Goal: Information Seeking & Learning: Learn about a topic

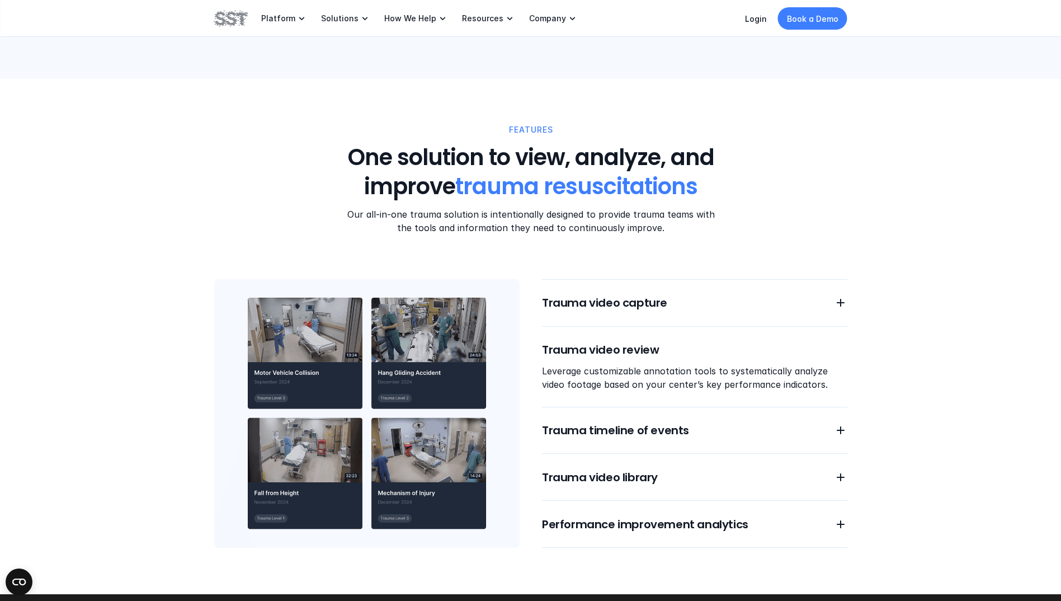
scroll to position [839, 0]
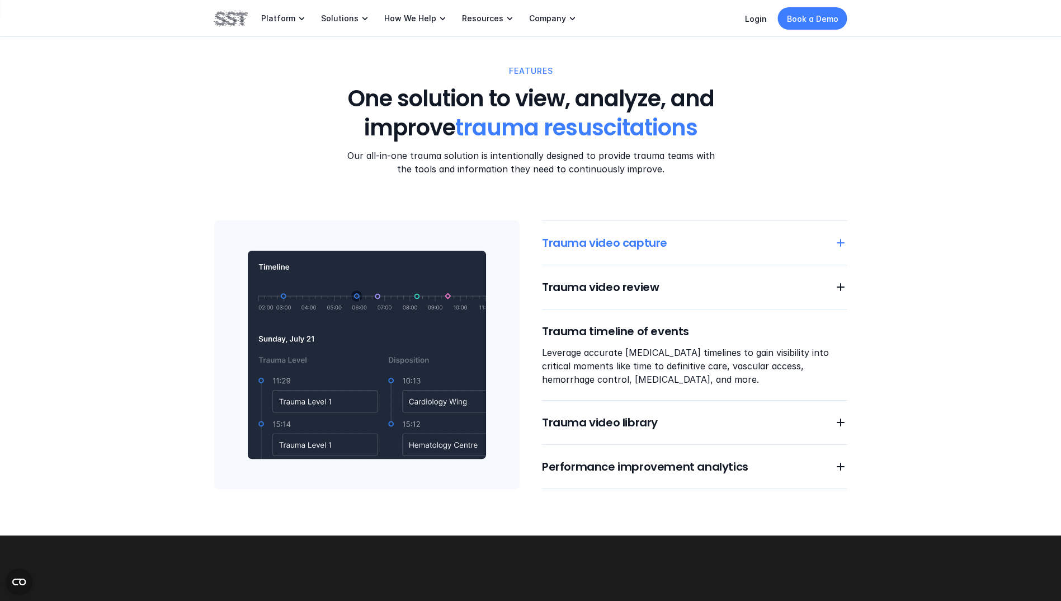
click at [829, 238] on div "Trauma video capture" at bounding box center [694, 243] width 305 height 16
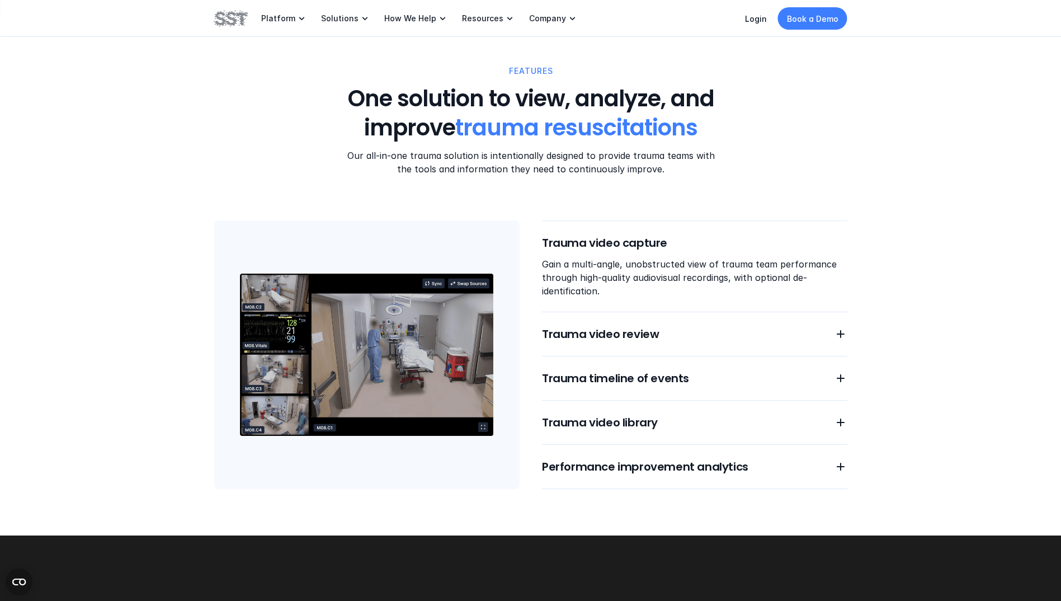
click at [354, 357] on img at bounding box center [366, 354] width 305 height 269
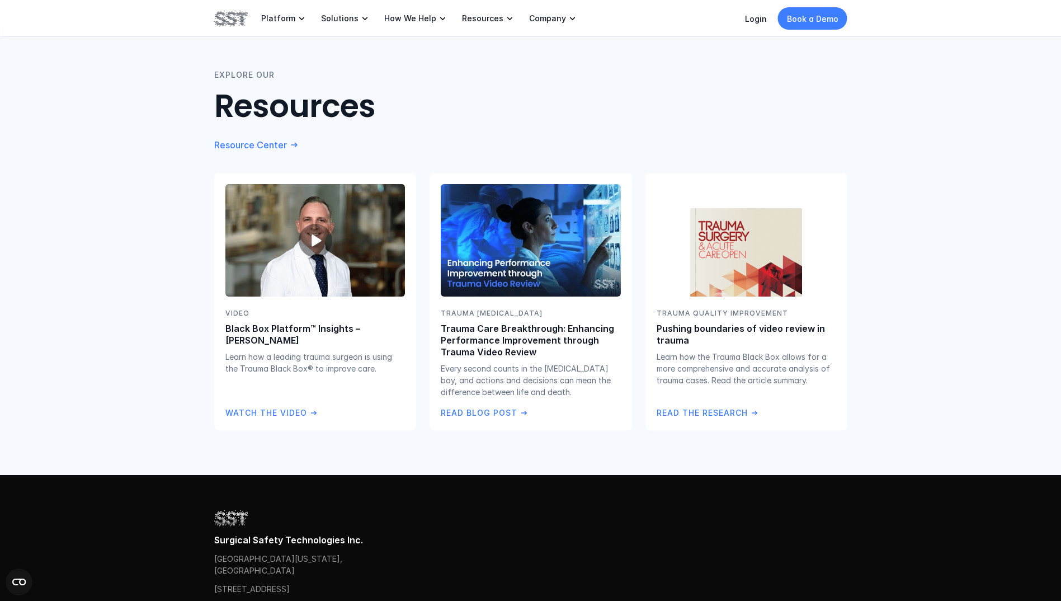
scroll to position [2014, 0]
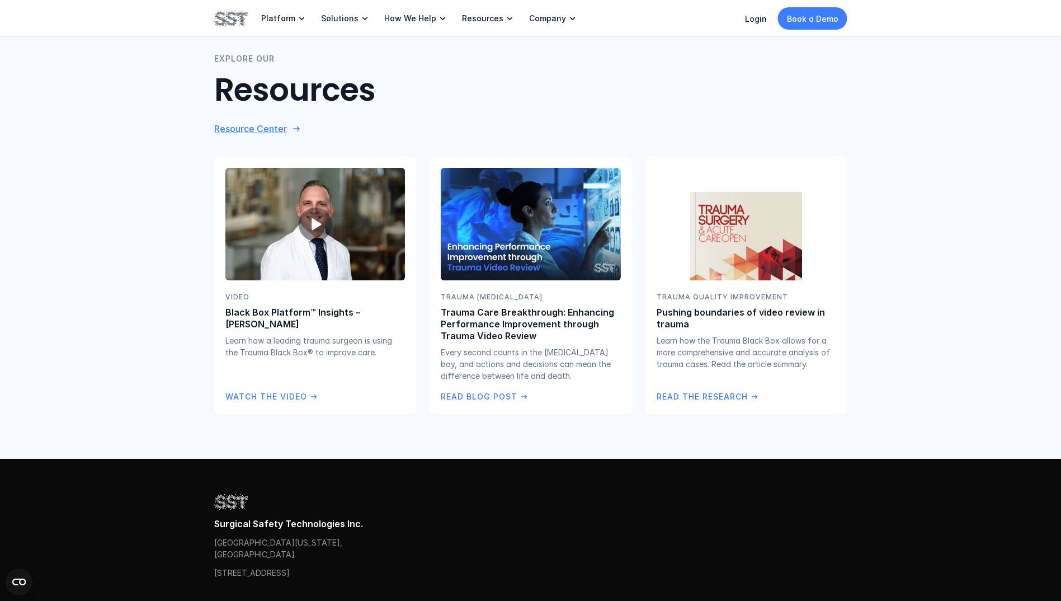
click at [252, 128] on p "Resource Center" at bounding box center [250, 129] width 73 height 12
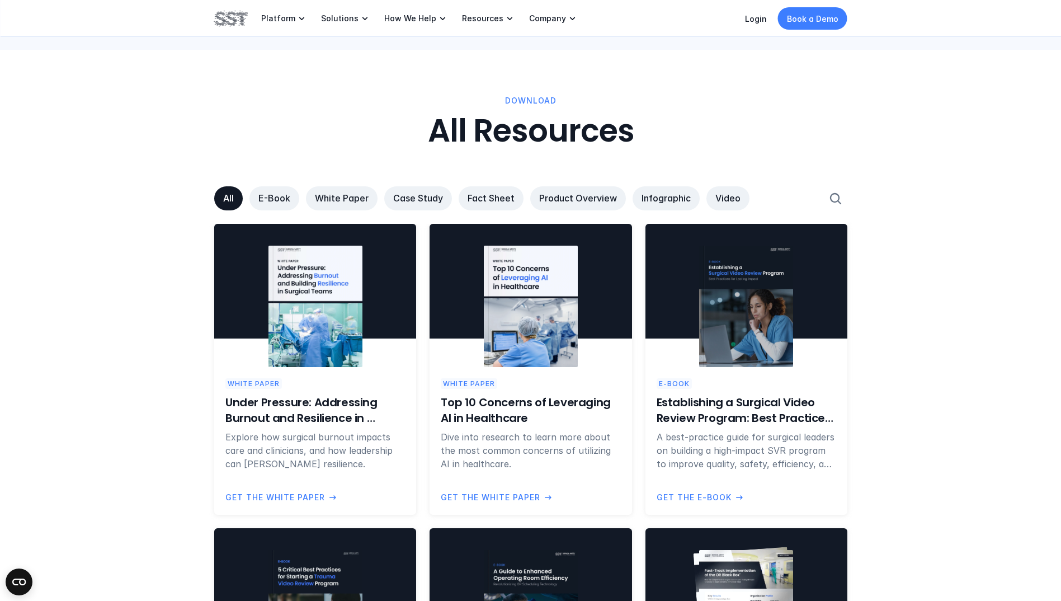
scroll to position [615, 0]
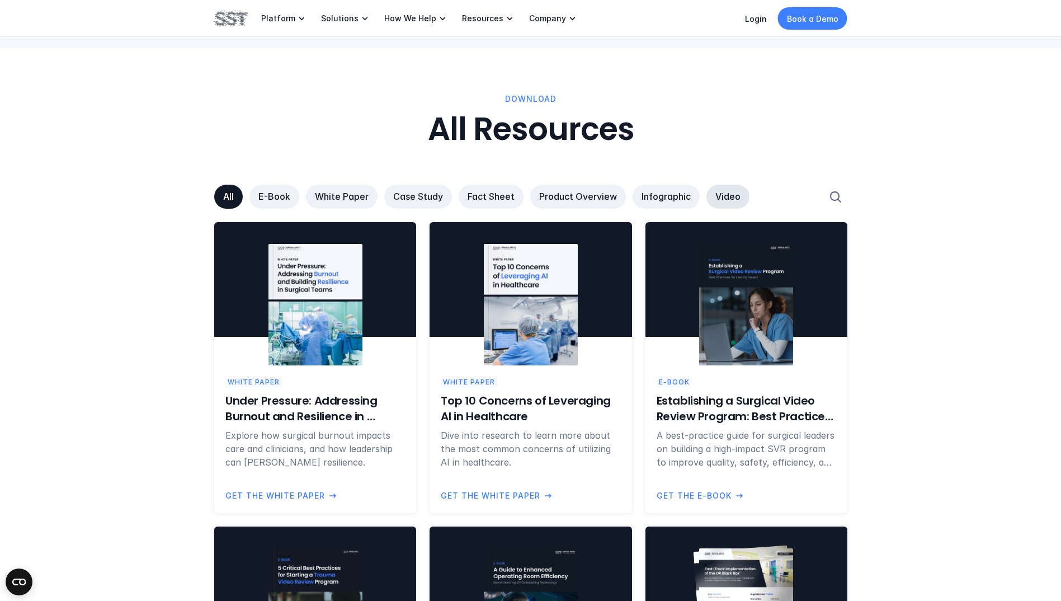
click at [716, 197] on p "Video" at bounding box center [728, 197] width 25 height 12
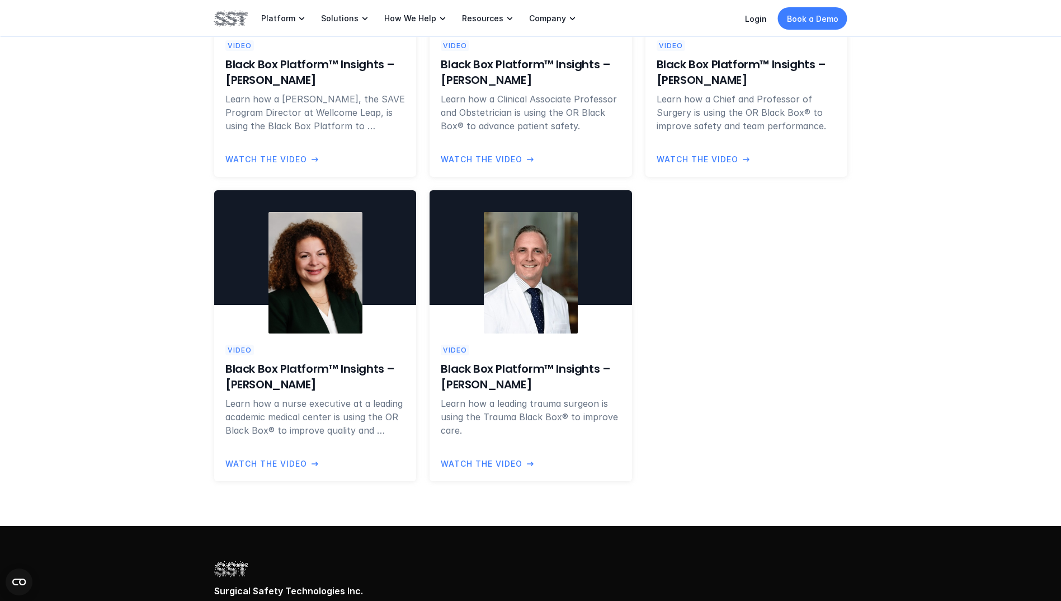
scroll to position [951, 0]
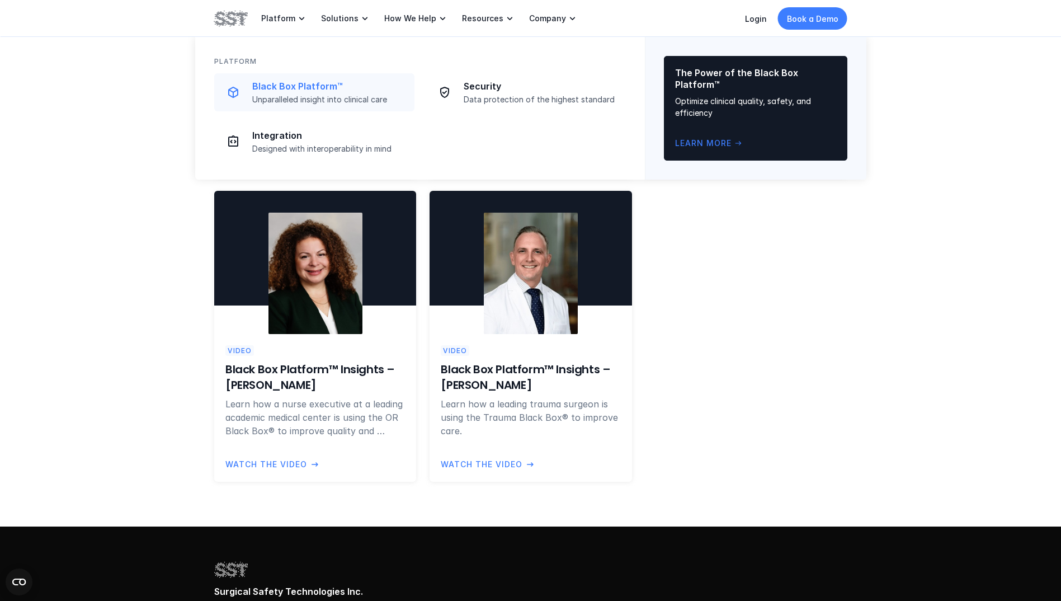
click at [306, 84] on p "Black Box Platform™" at bounding box center [330, 87] width 156 height 12
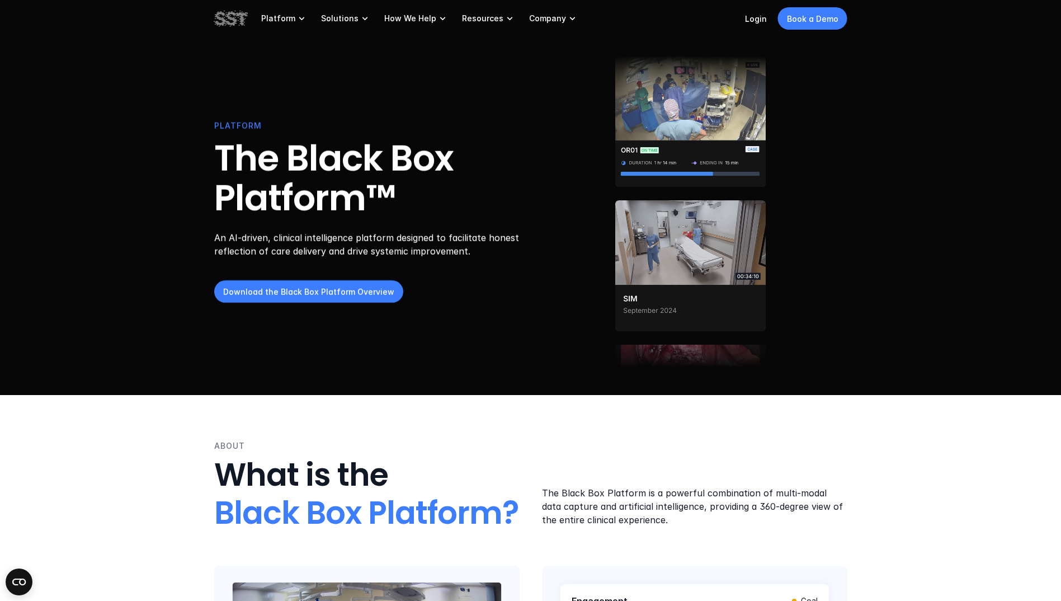
click at [732, 117] on img at bounding box center [690, 112] width 150 height 131
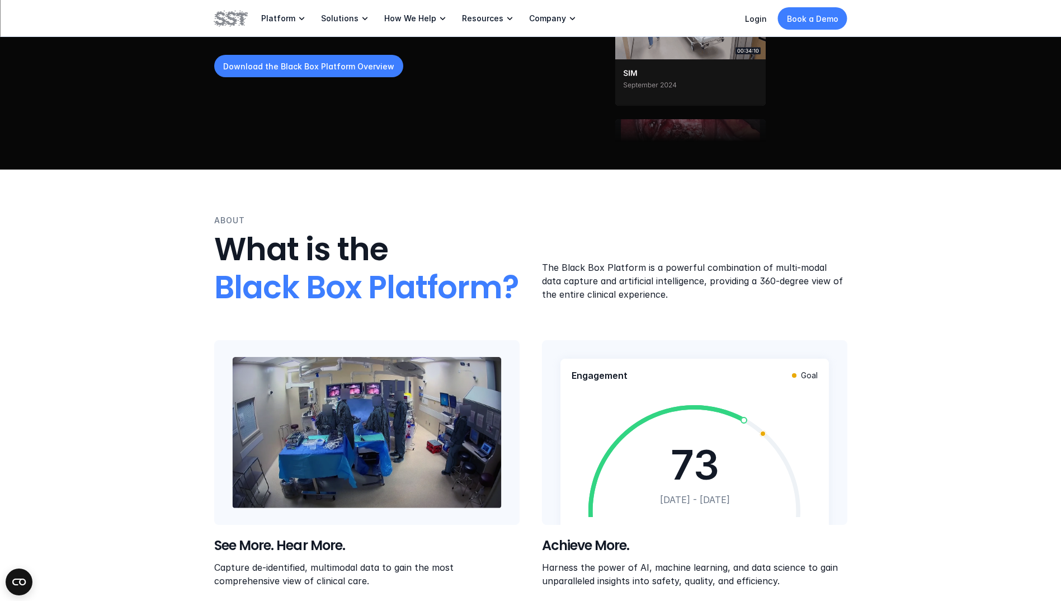
scroll to position [336, 0]
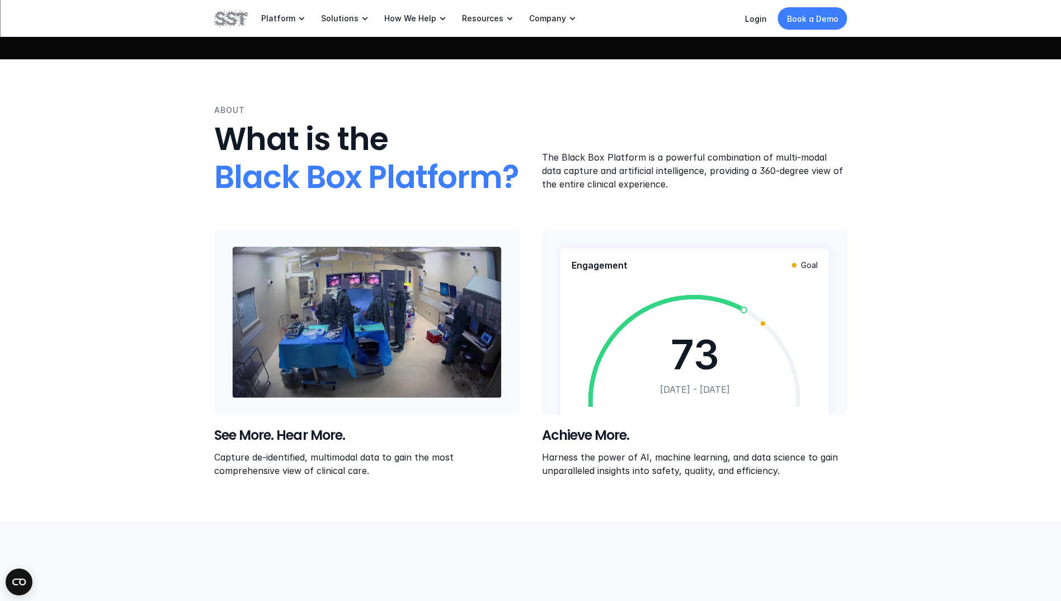
click at [347, 316] on video at bounding box center [366, 322] width 269 height 151
click at [321, 312] on video at bounding box center [366, 322] width 269 height 151
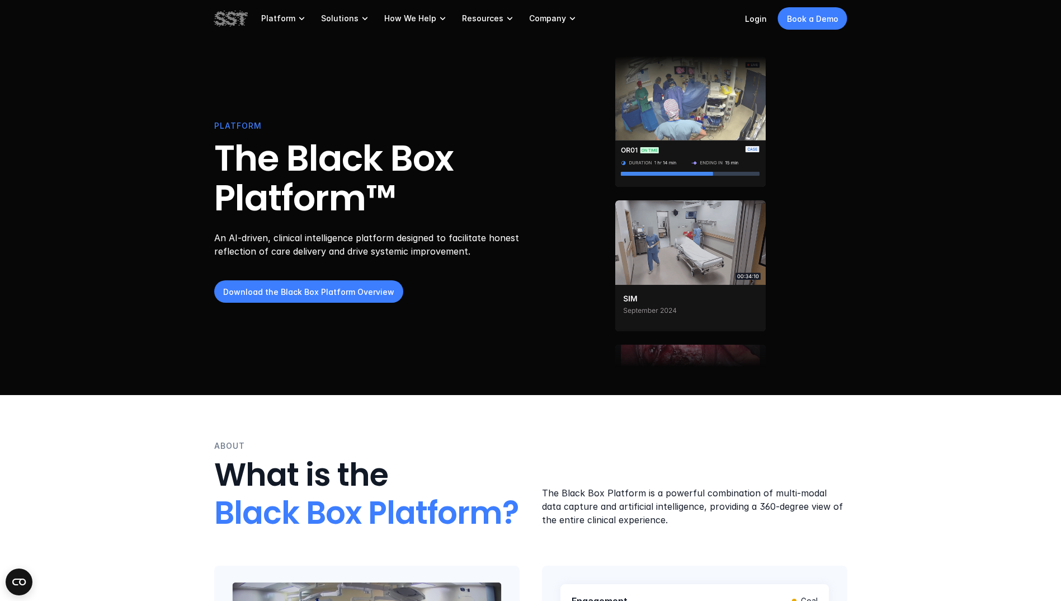
scroll to position [224, 0]
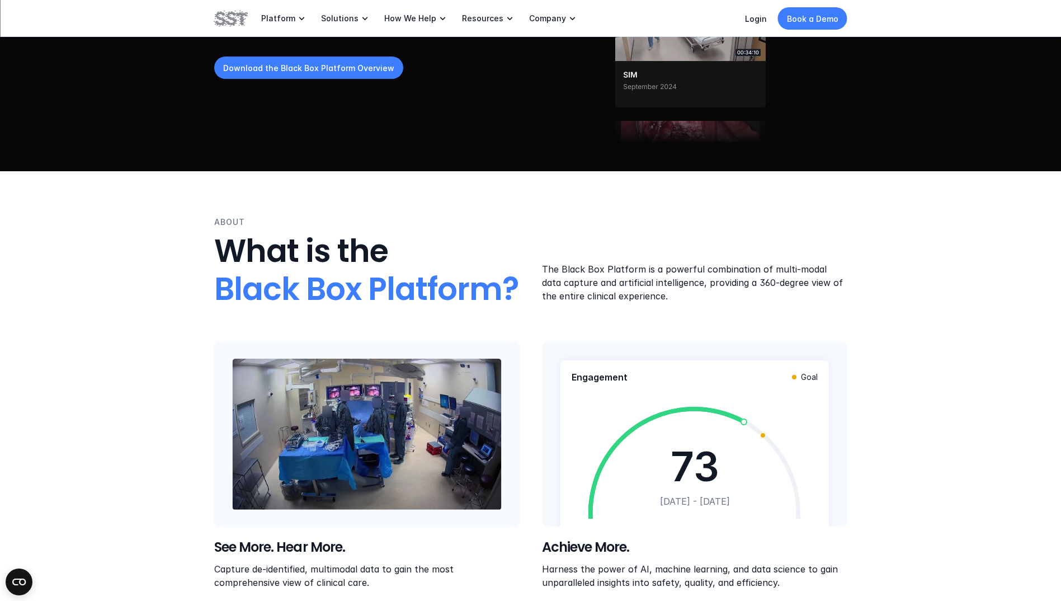
click at [462, 428] on video at bounding box center [468, 434] width 92 height 39
click at [335, 439] on video at bounding box center [366, 434] width 269 height 151
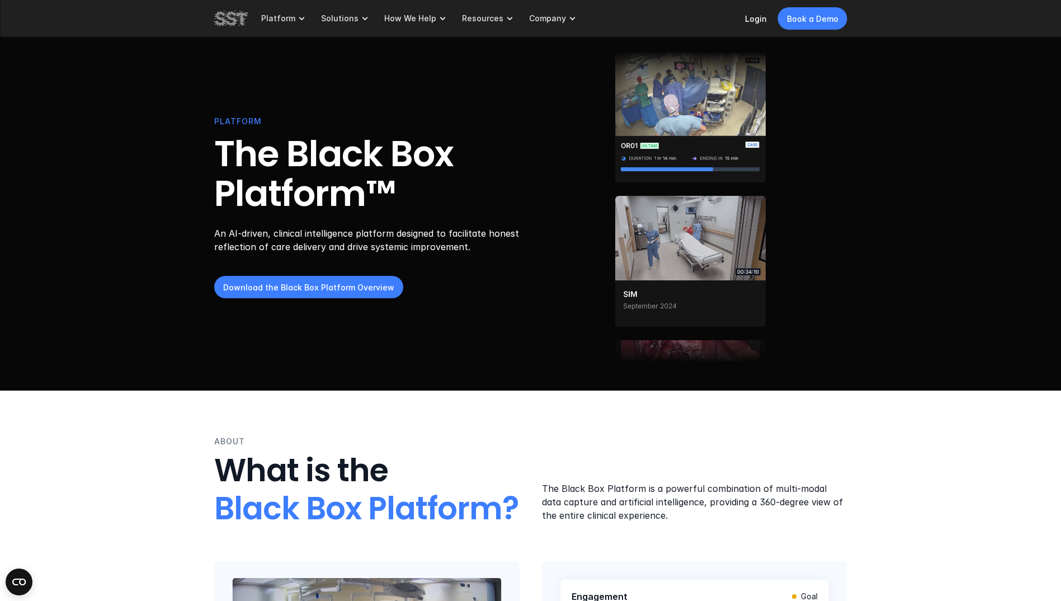
scroll to position [0, 0]
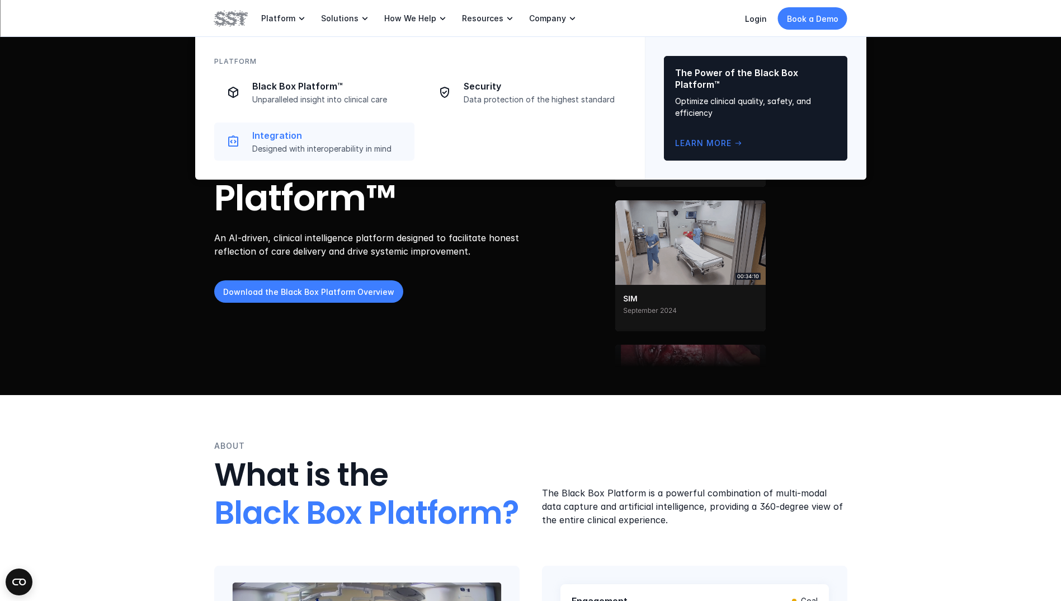
click at [286, 135] on p "Integration" at bounding box center [330, 136] width 156 height 12
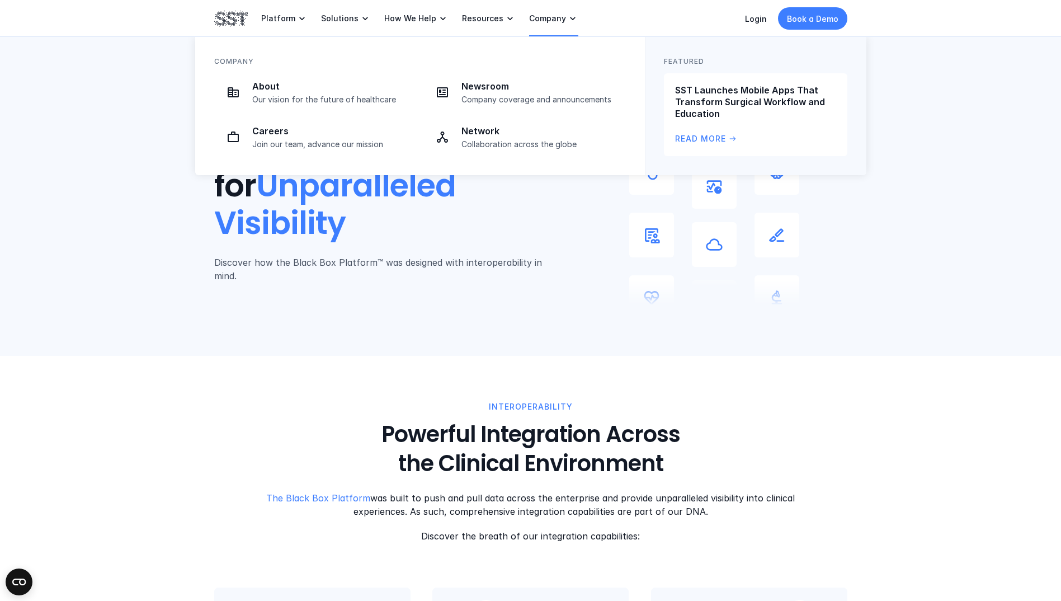
click at [567, 20] on icon at bounding box center [572, 18] width 11 height 11
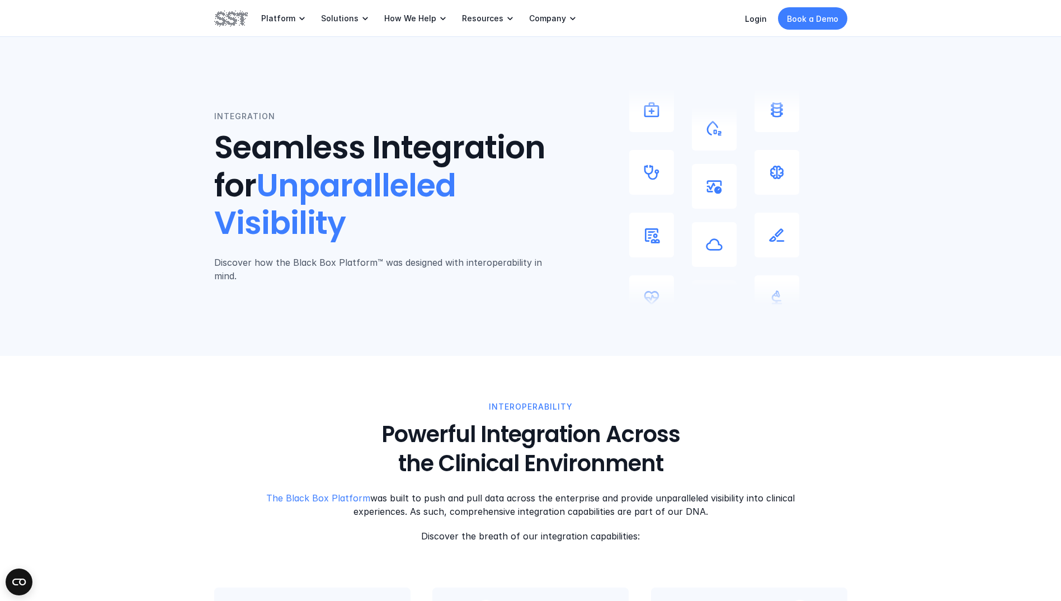
click at [1030, 239] on header "INTEGRATION Seamless Integration for Unparalleled Visibility Discover how the B…" at bounding box center [530, 178] width 1061 height 356
